Goal: Obtain resource: Download file/media

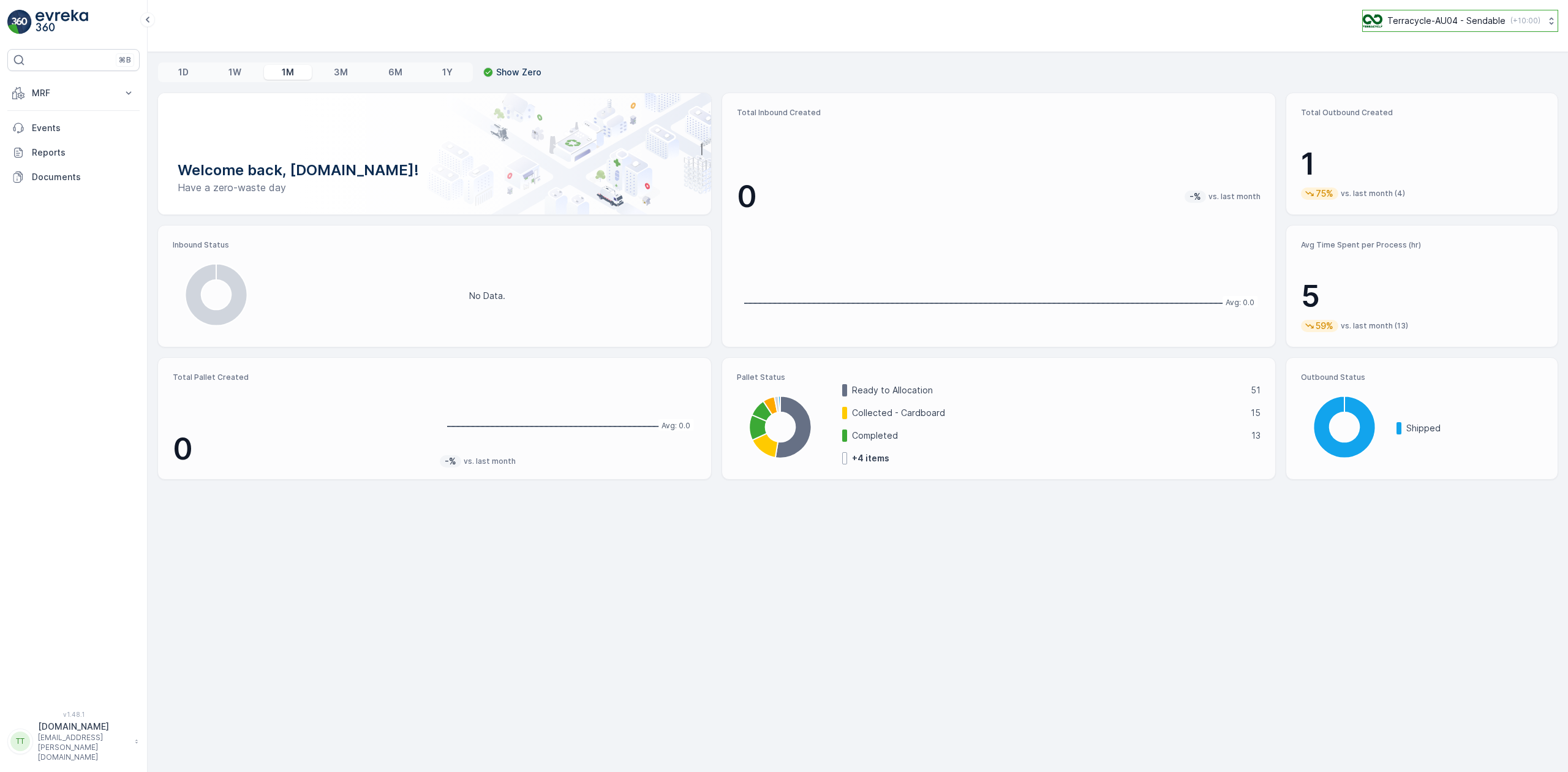
click at [1475, 18] on p "Terracycle-AU04 - Sendable" at bounding box center [1446, 21] width 118 height 13
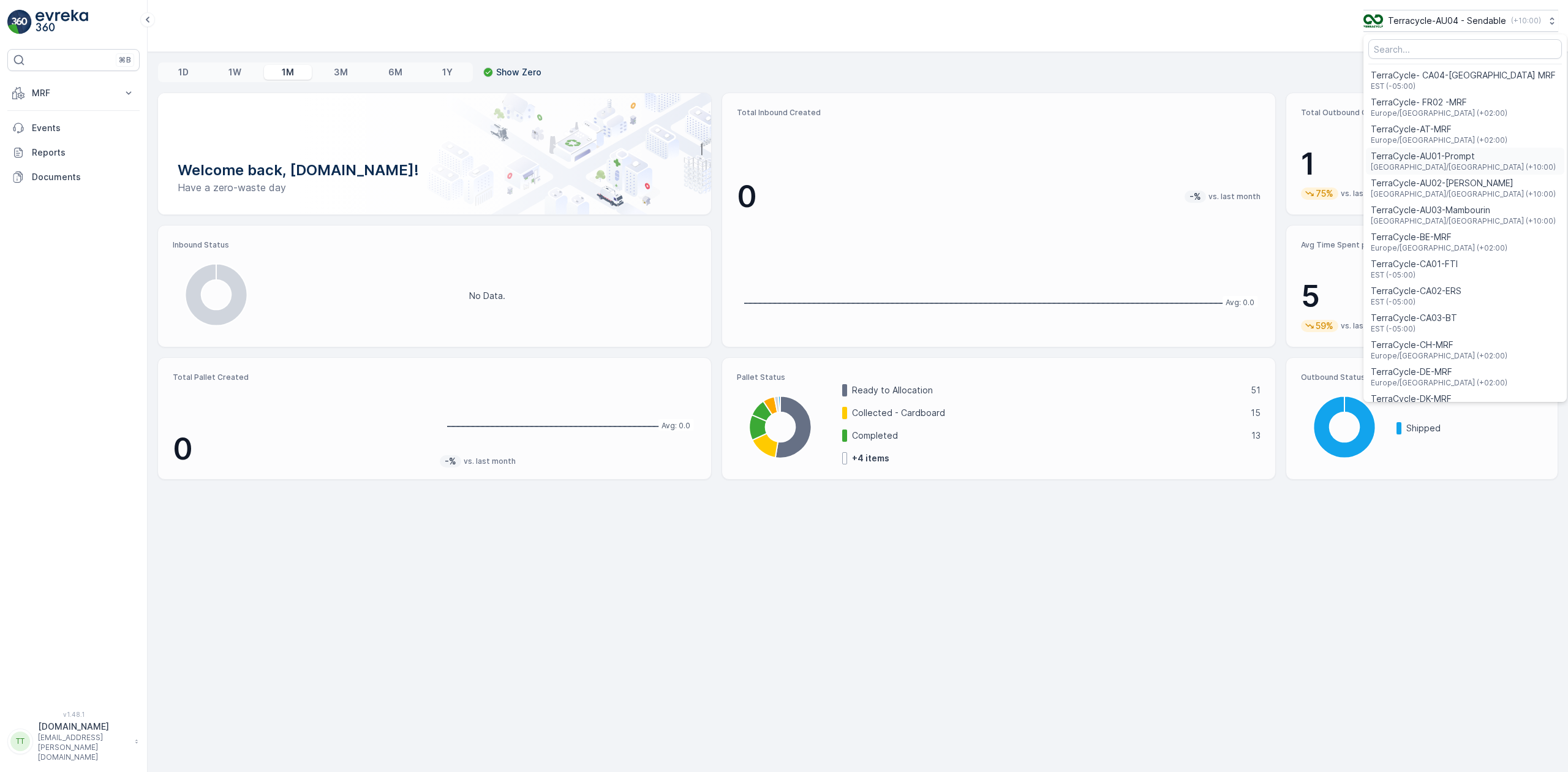
click at [1472, 163] on div "TerraCycle-AU01-Prompt Australia/Sydney (+10:00)" at bounding box center [1465, 161] width 198 height 27
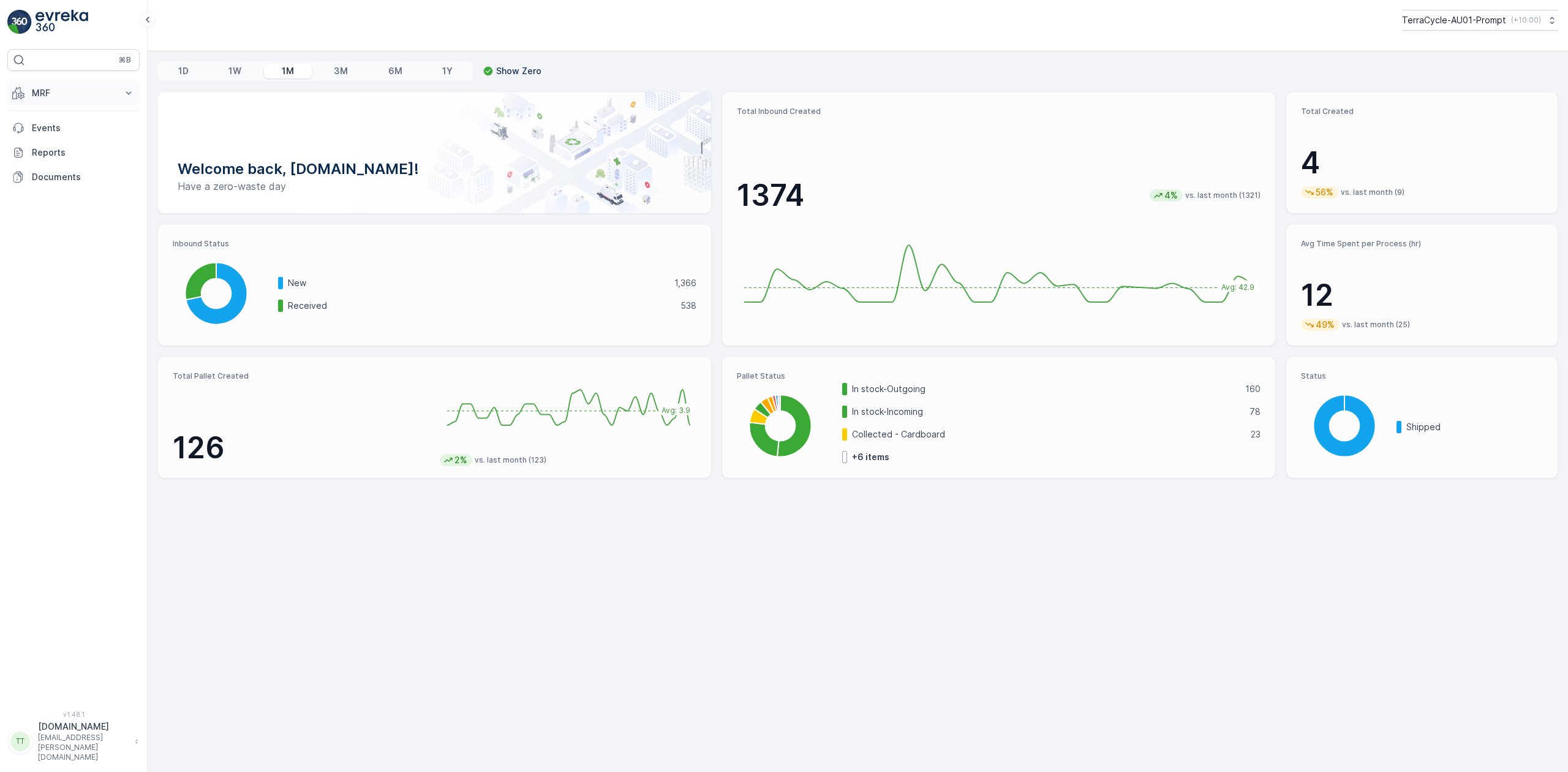
click at [80, 105] on button "MRF" at bounding box center [73, 93] width 132 height 24
click at [52, 132] on p "Inbound" at bounding box center [48, 131] width 33 height 13
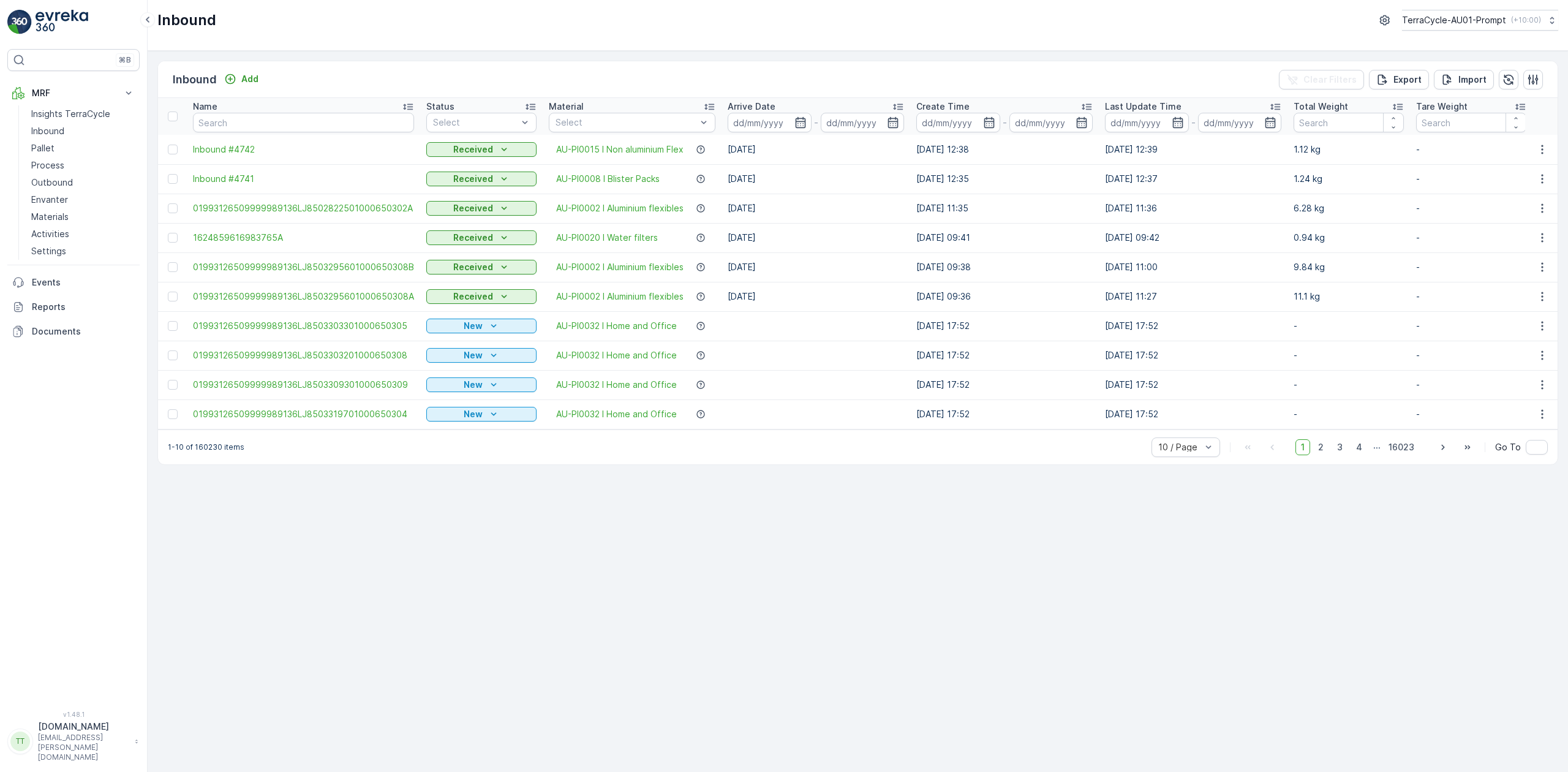
click at [757, 112] on p "Arrive Date" at bounding box center [751, 107] width 48 height 13
click at [797, 125] on icon "button" at bounding box center [801, 123] width 13 height 13
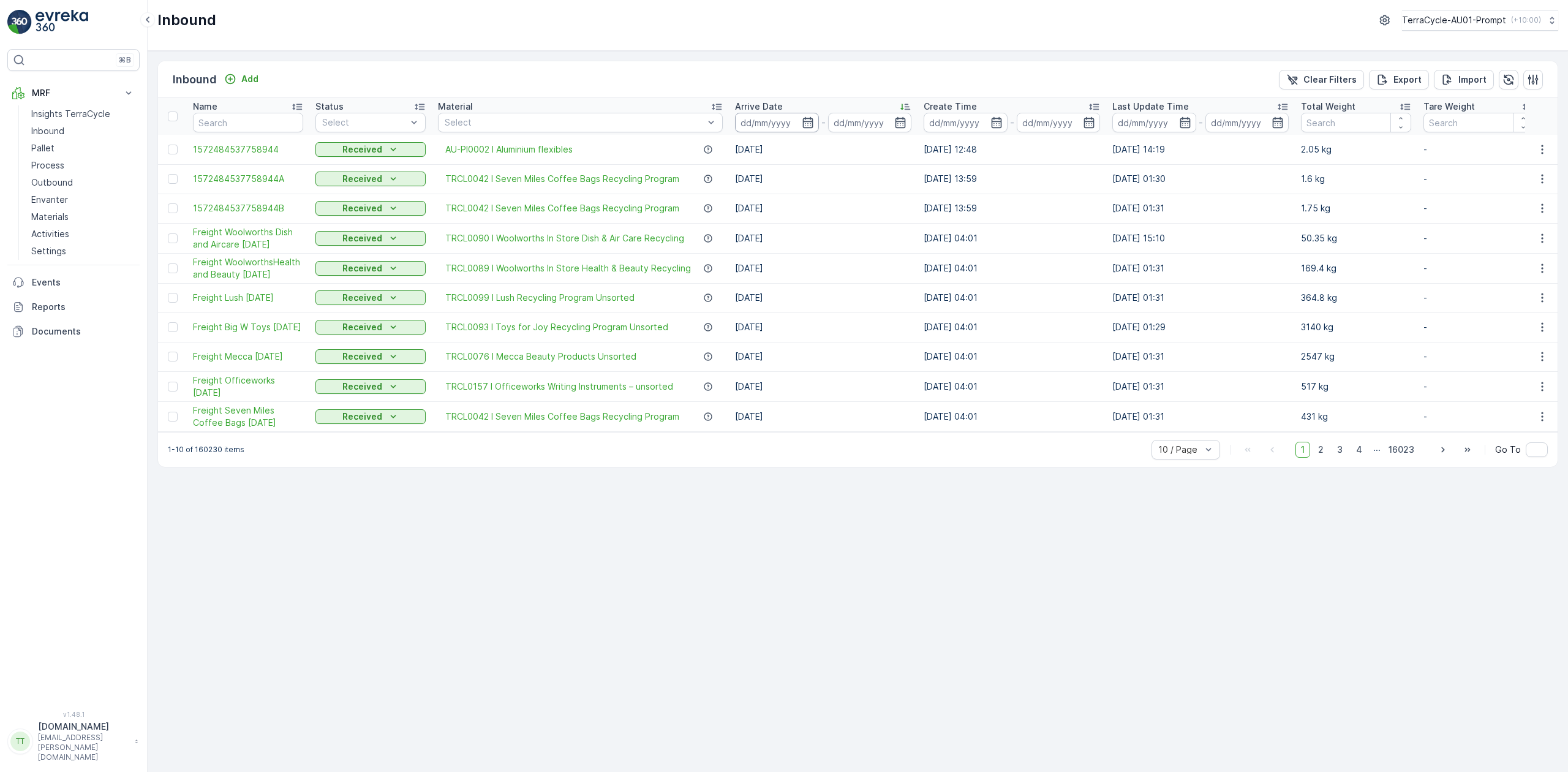
click at [760, 117] on input at bounding box center [777, 122] width 84 height 20
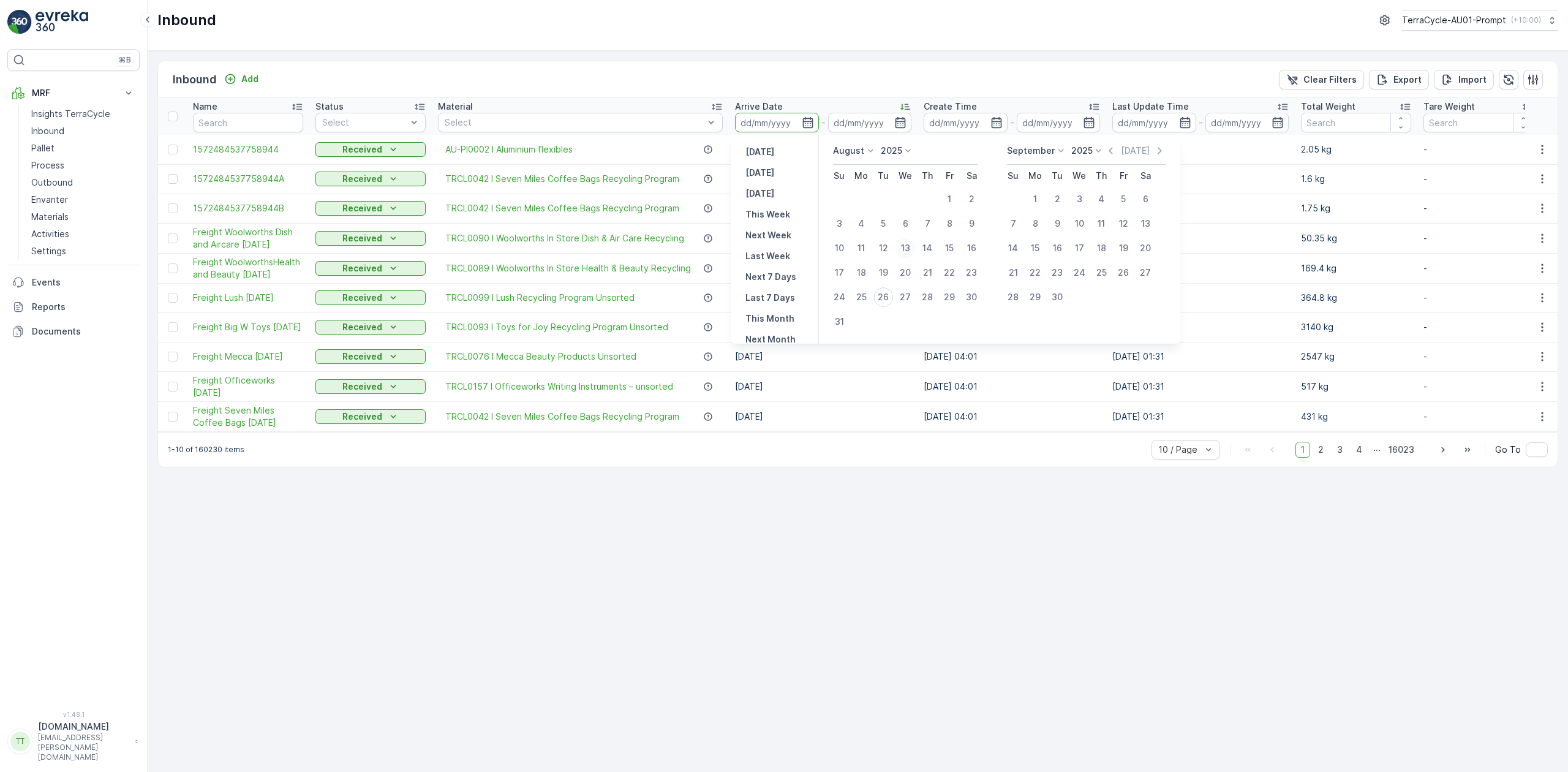
click at [902, 242] on div "13" at bounding box center [906, 248] width 20 height 20
type input "[DATE]"
click at [863, 296] on div "25" at bounding box center [862, 297] width 20 height 20
type input "[DATE]"
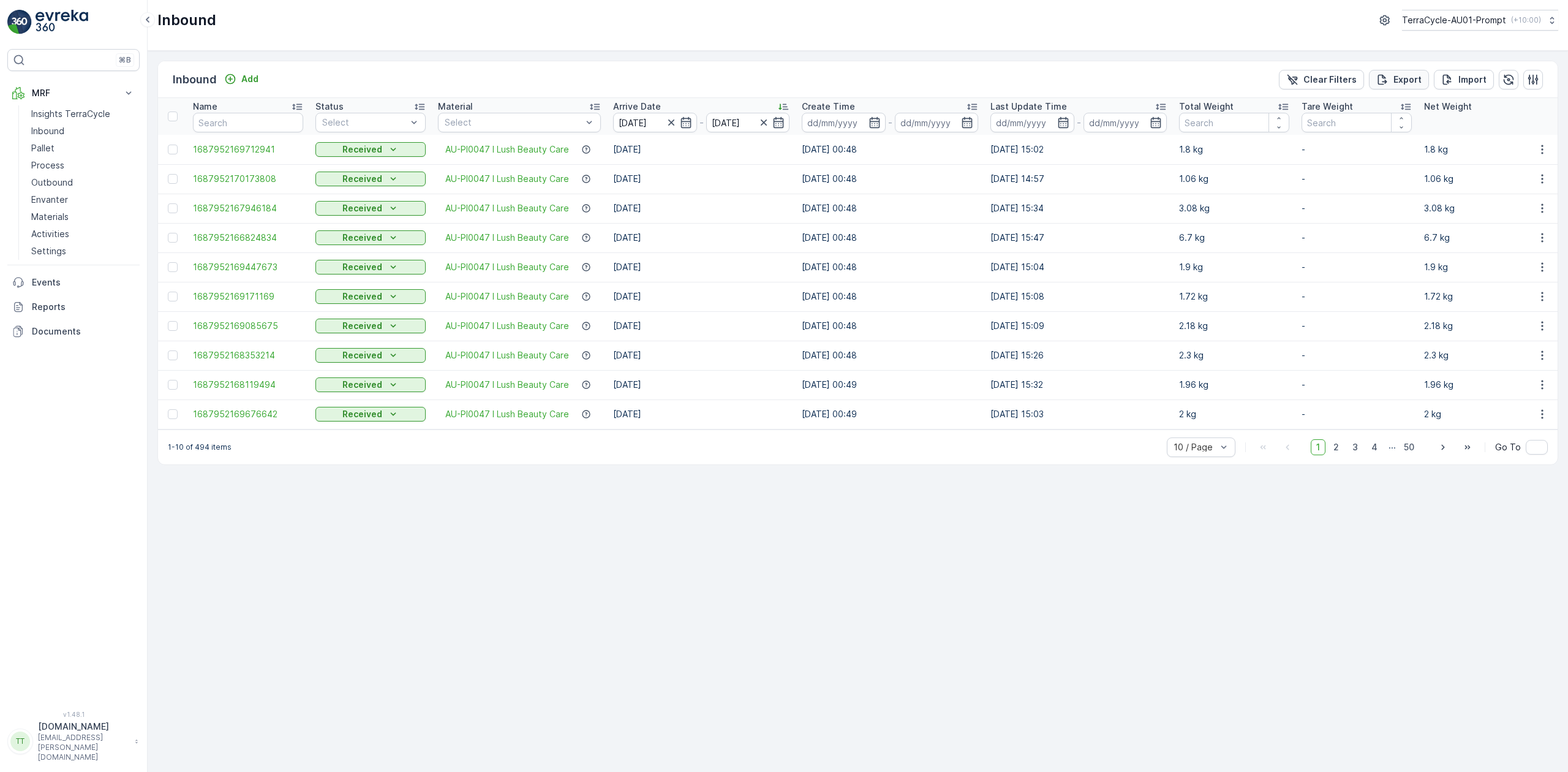
click at [1404, 84] on p "Export" at bounding box center [1407, 80] width 28 height 13
click at [1404, 70] on span "reports" at bounding box center [1469, 66] width 144 height 13
click at [52, 305] on p "Reports" at bounding box center [83, 307] width 103 height 13
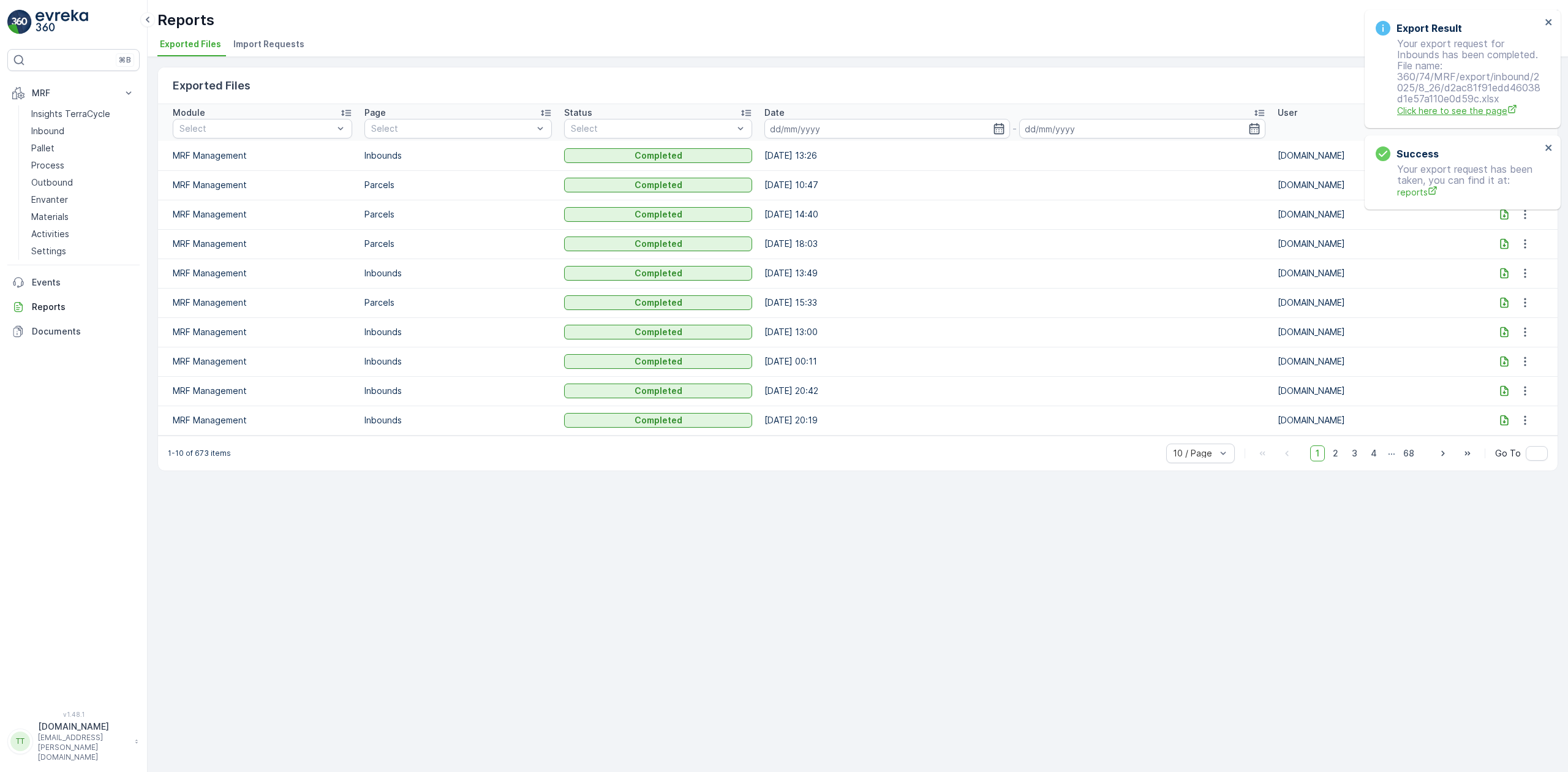
click at [1462, 115] on span "Click here to see the page" at bounding box center [1469, 110] width 144 height 13
click at [59, 309] on p "Reports" at bounding box center [83, 307] width 103 height 13
click at [1501, 156] on icon at bounding box center [1504, 156] width 13 height 13
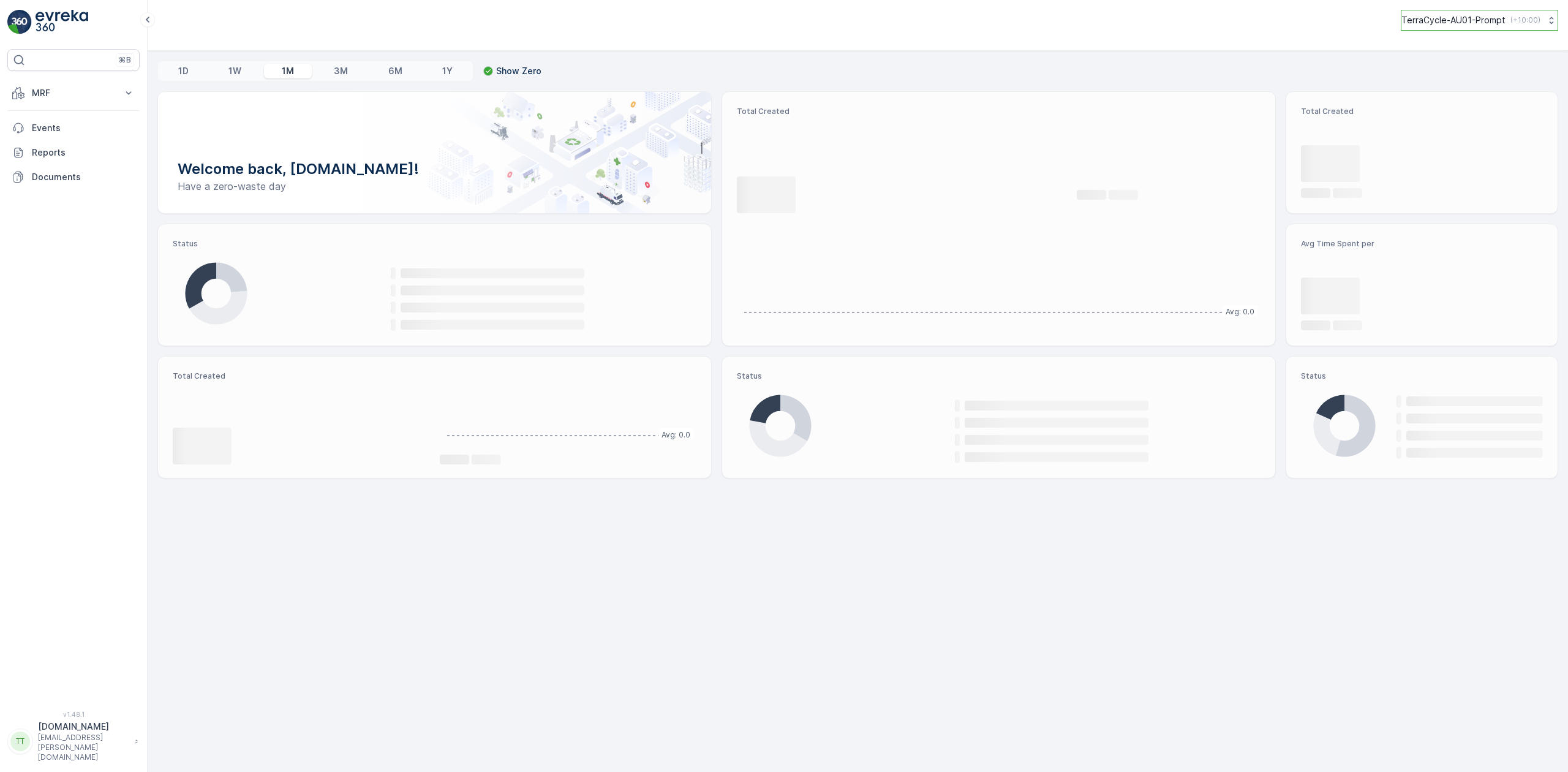
click at [1452, 15] on p "TerraCycle-AU01-Prompt" at bounding box center [1453, 20] width 104 height 13
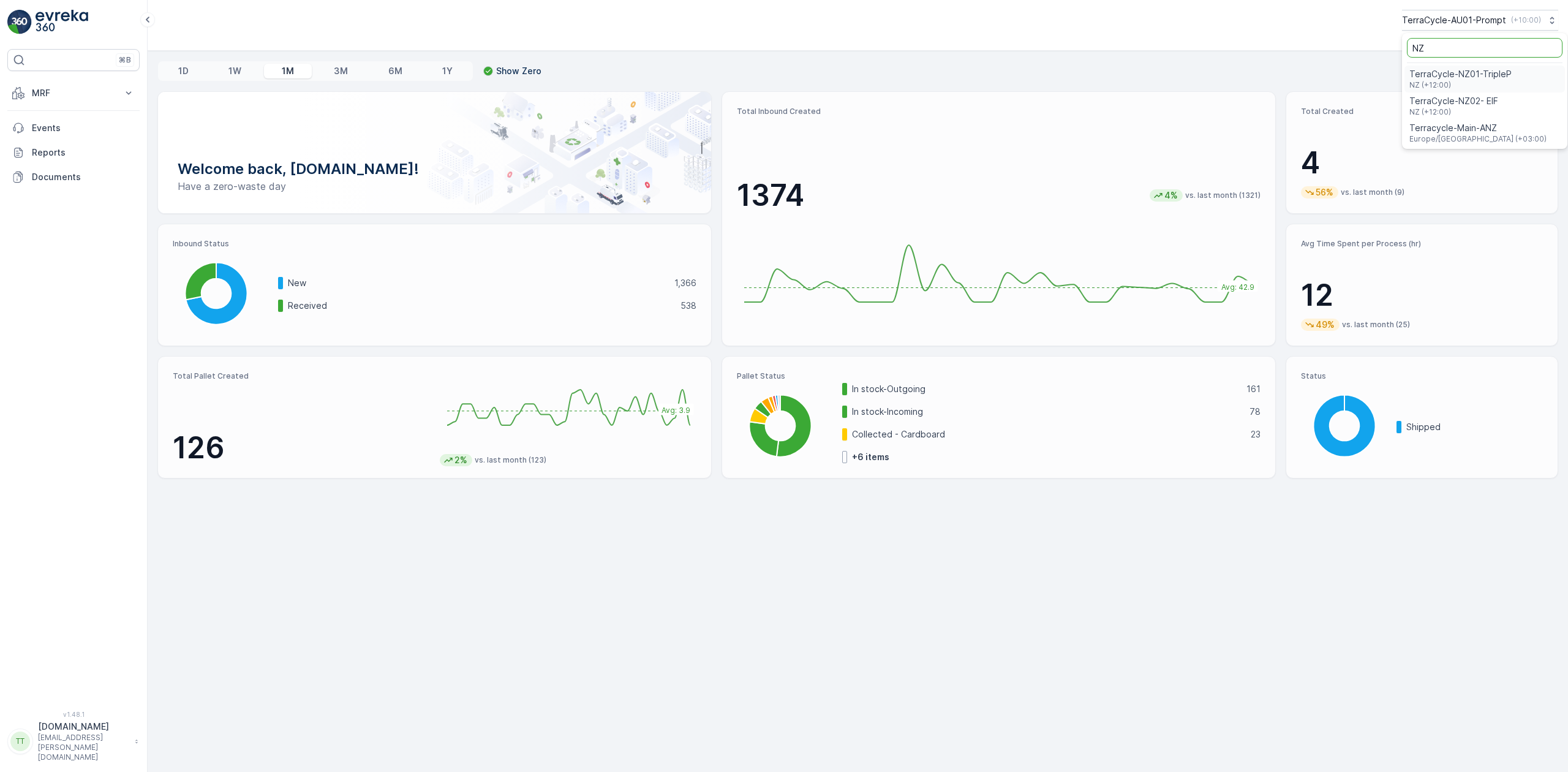
type input "NZ"
click at [1476, 78] on span "TerraCycle-NZ01-TripleP" at bounding box center [1460, 74] width 102 height 13
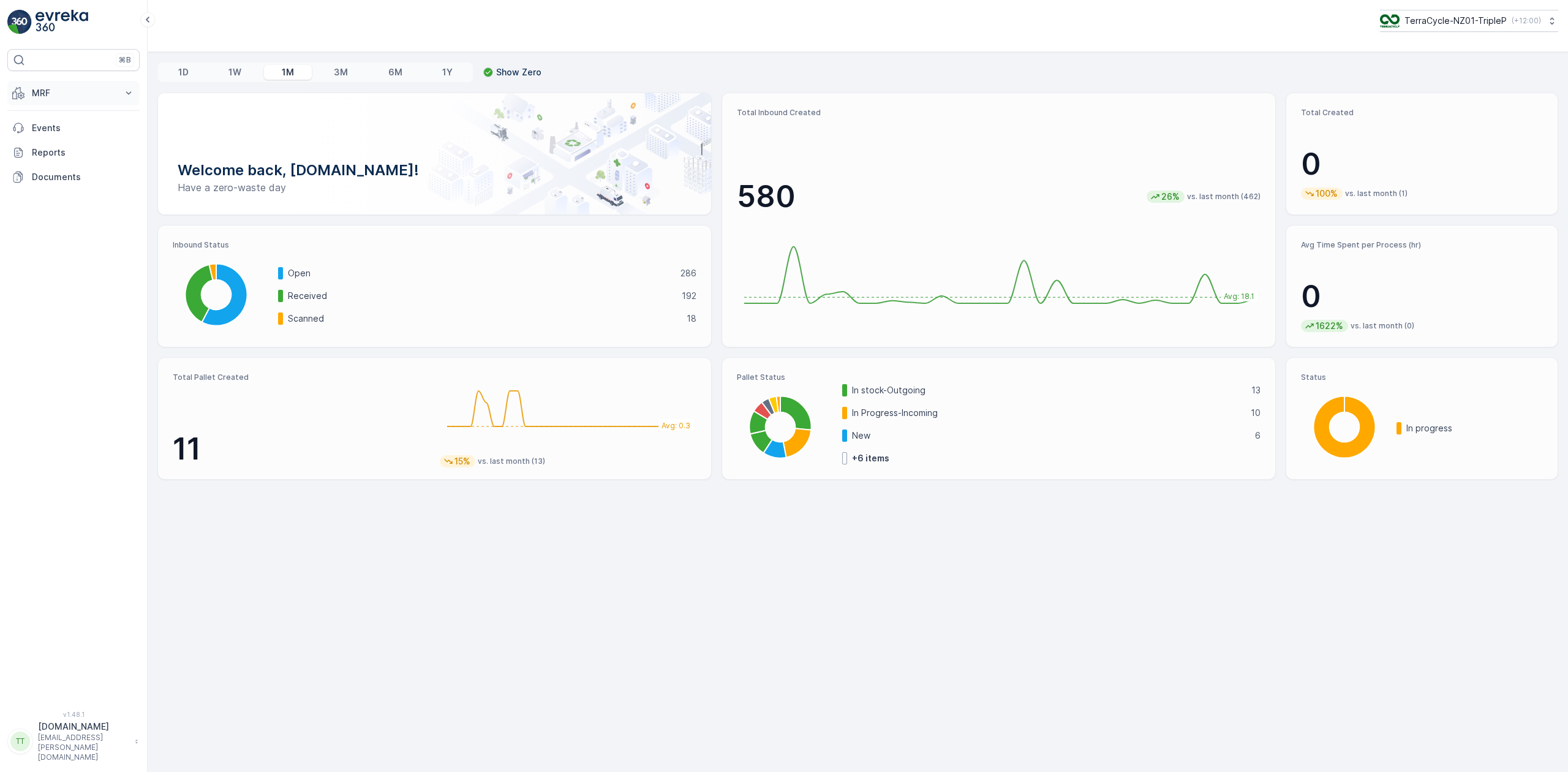
click at [99, 92] on p "MRF" at bounding box center [73, 93] width 83 height 13
click at [50, 136] on p "Inbound" at bounding box center [48, 131] width 33 height 13
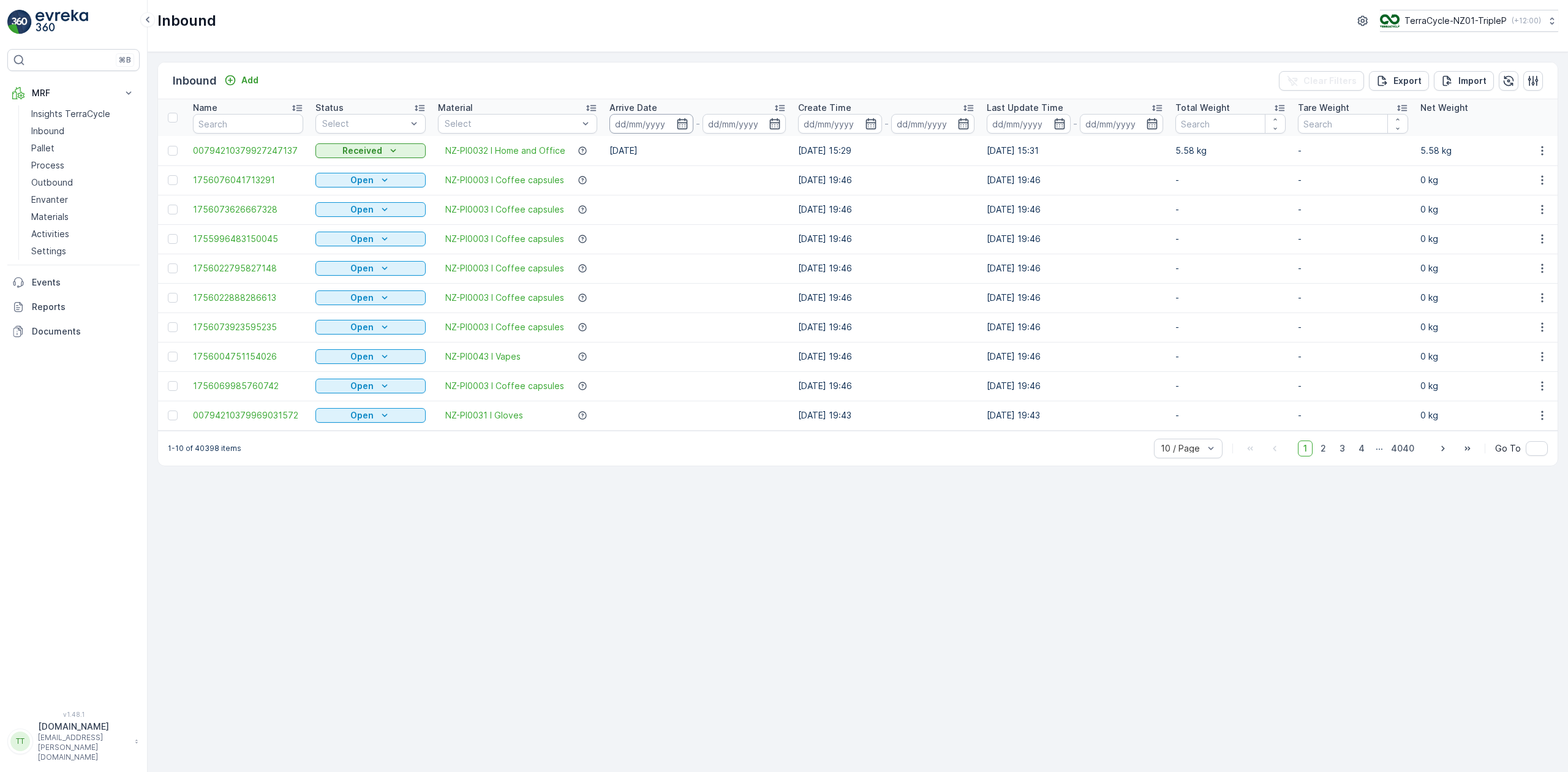
click at [638, 122] on input at bounding box center [651, 124] width 84 height 20
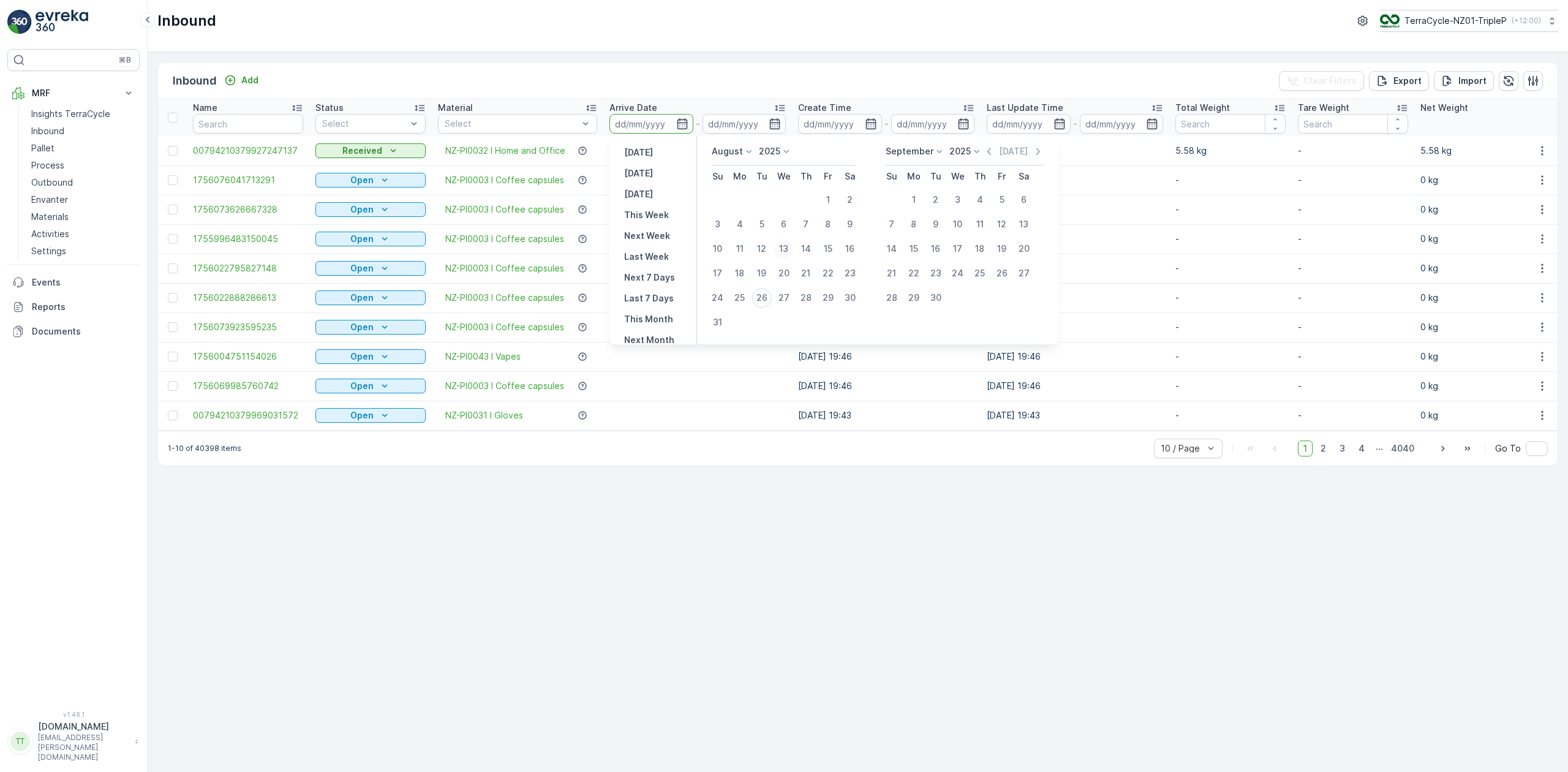
click at [785, 245] on div "13" at bounding box center [784, 249] width 20 height 20
type input "[DATE]"
click at [746, 299] on div "25" at bounding box center [740, 298] width 20 height 20
type input "[DATE]"
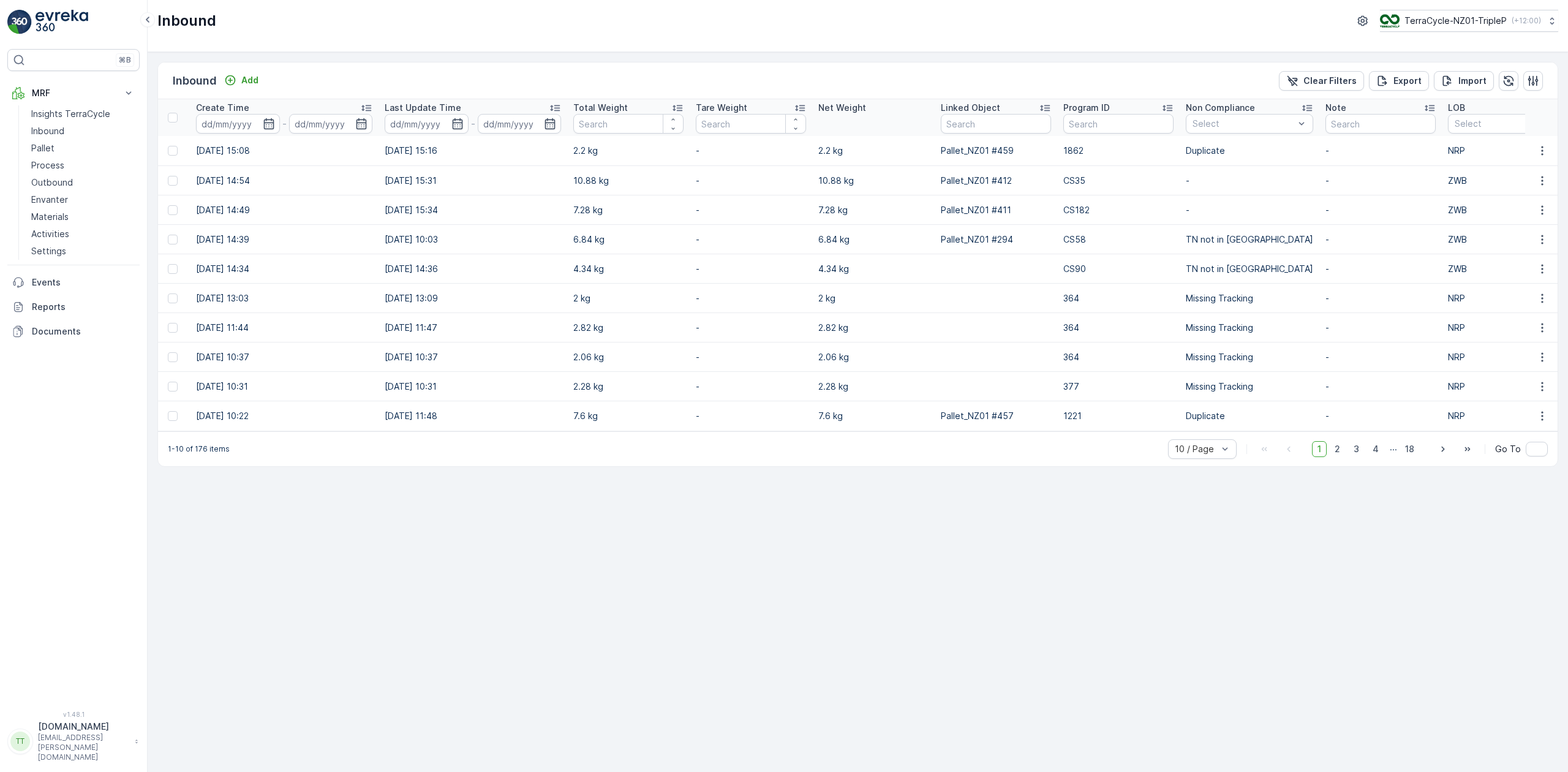
scroll to position [0, 658]
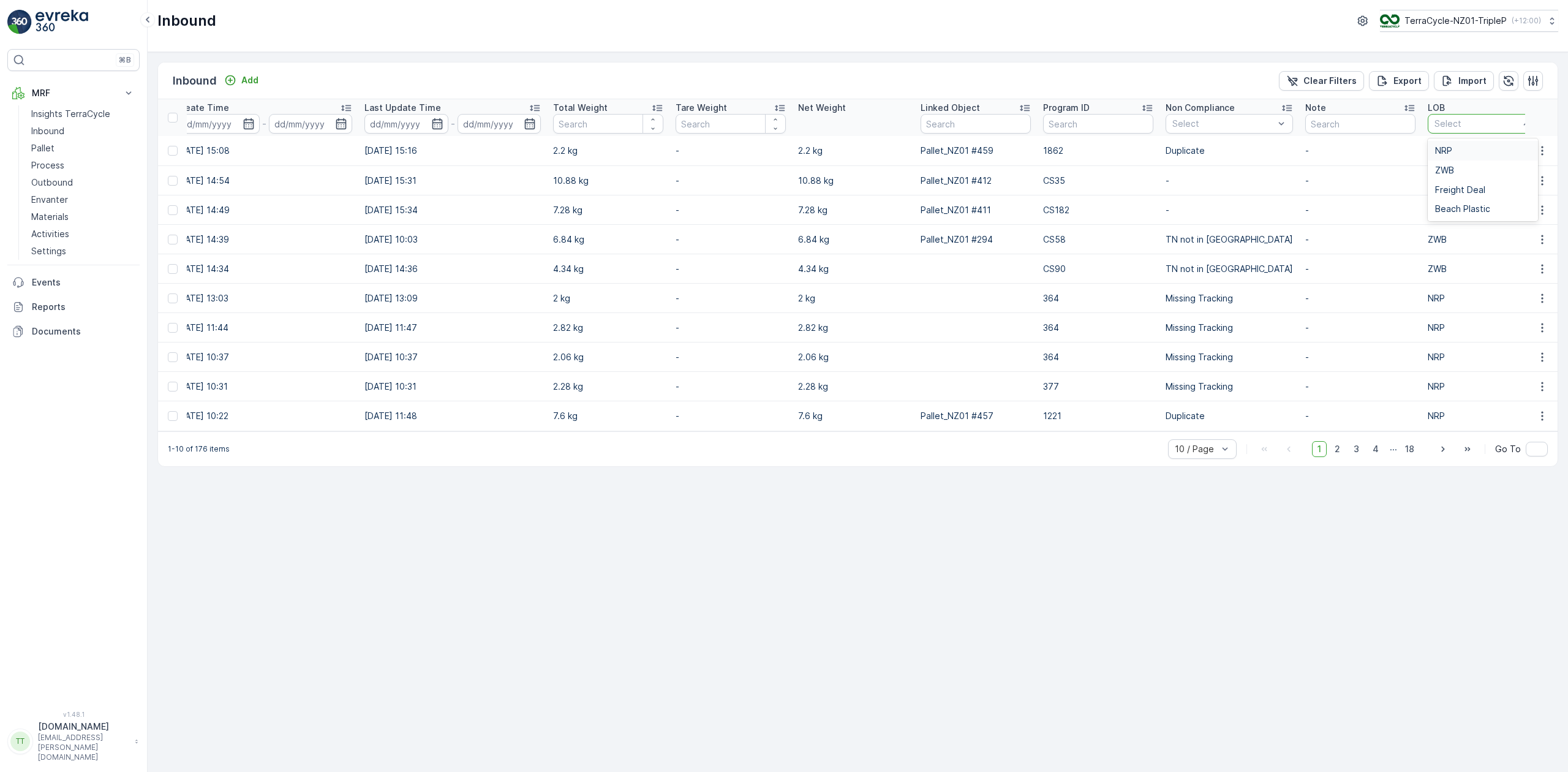
click at [1470, 122] on div at bounding box center [1476, 124] width 87 height 10
click at [1454, 147] on div "NRP" at bounding box center [1483, 151] width 96 height 10
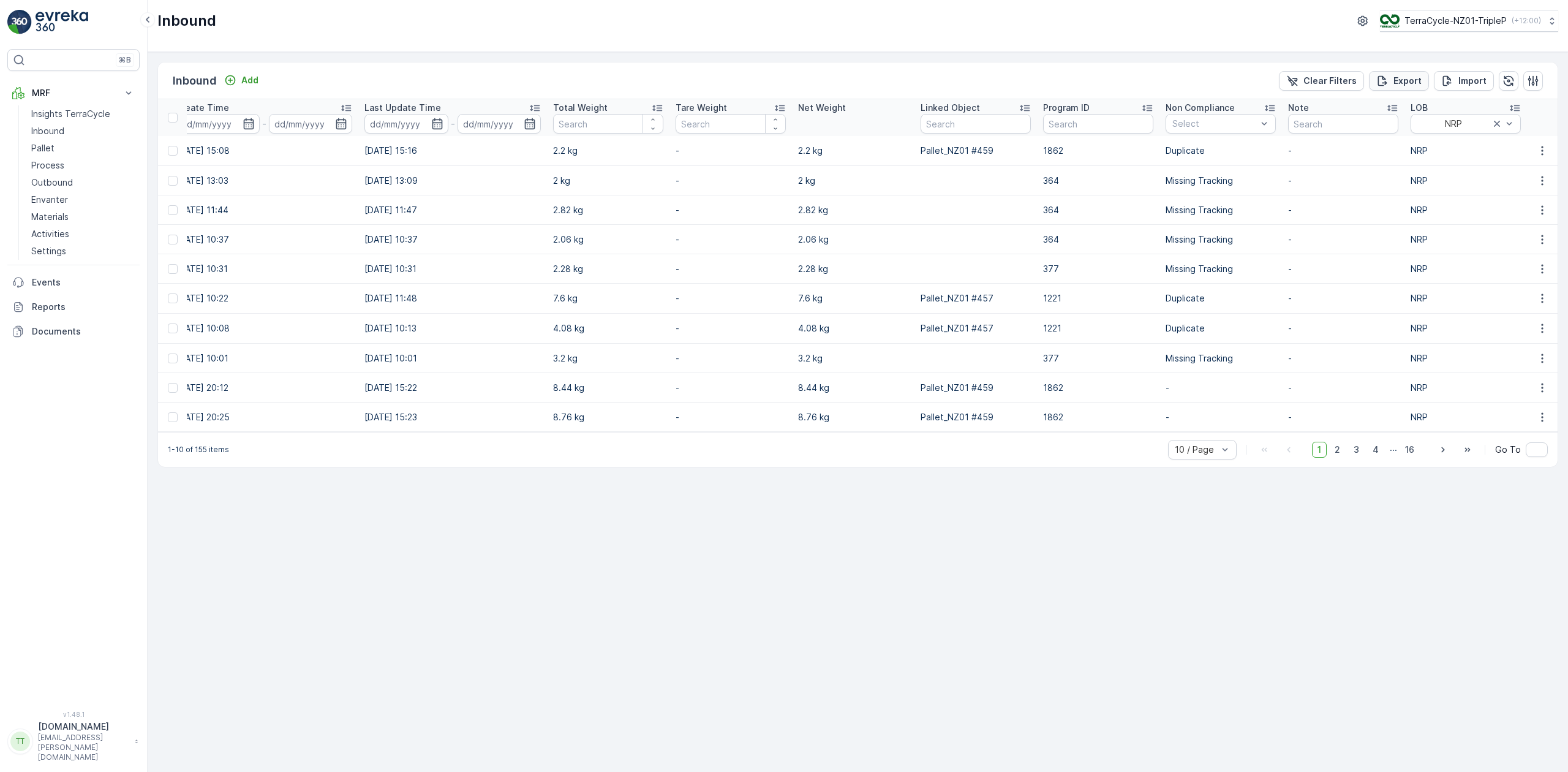
click at [1413, 79] on p "Export" at bounding box center [1407, 81] width 28 height 13
click at [52, 311] on p "Reports" at bounding box center [83, 307] width 103 height 13
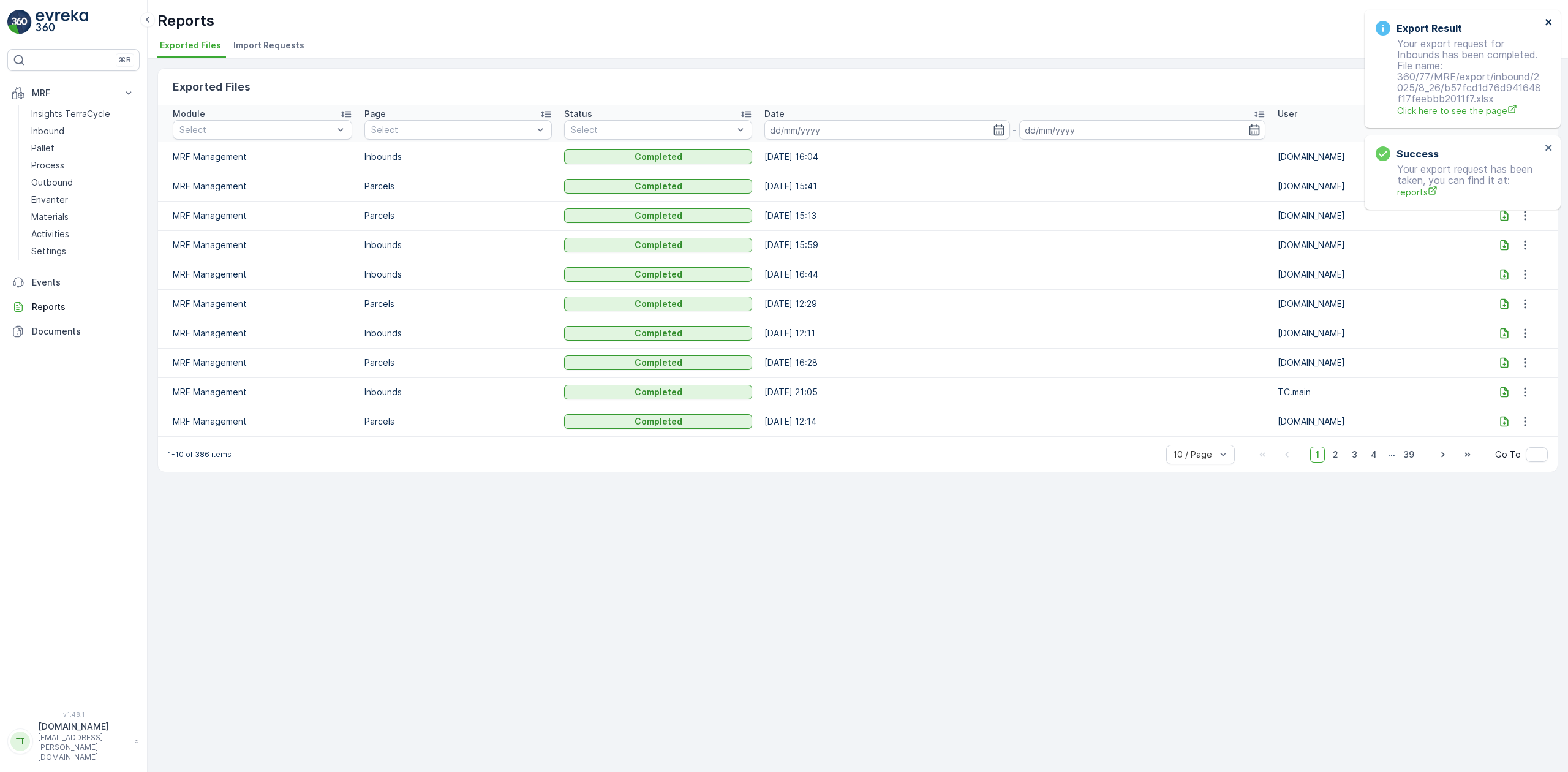
click at [1548, 21] on icon "close" at bounding box center [1548, 22] width 6 height 6
click at [1500, 158] on icon at bounding box center [1504, 156] width 8 height 10
click at [555, 527] on div "Exported Files Clear Filters Module Select Page Select Status Select Date - Use…" at bounding box center [857, 414] width 1421 height 713
click at [1554, 22] on div "Success Your export request has been taken, you can find it at: reports" at bounding box center [1462, 47] width 196 height 74
click at [1545, 20] on icon "close" at bounding box center [1549, 22] width 8 height 10
